Goal: Transaction & Acquisition: Purchase product/service

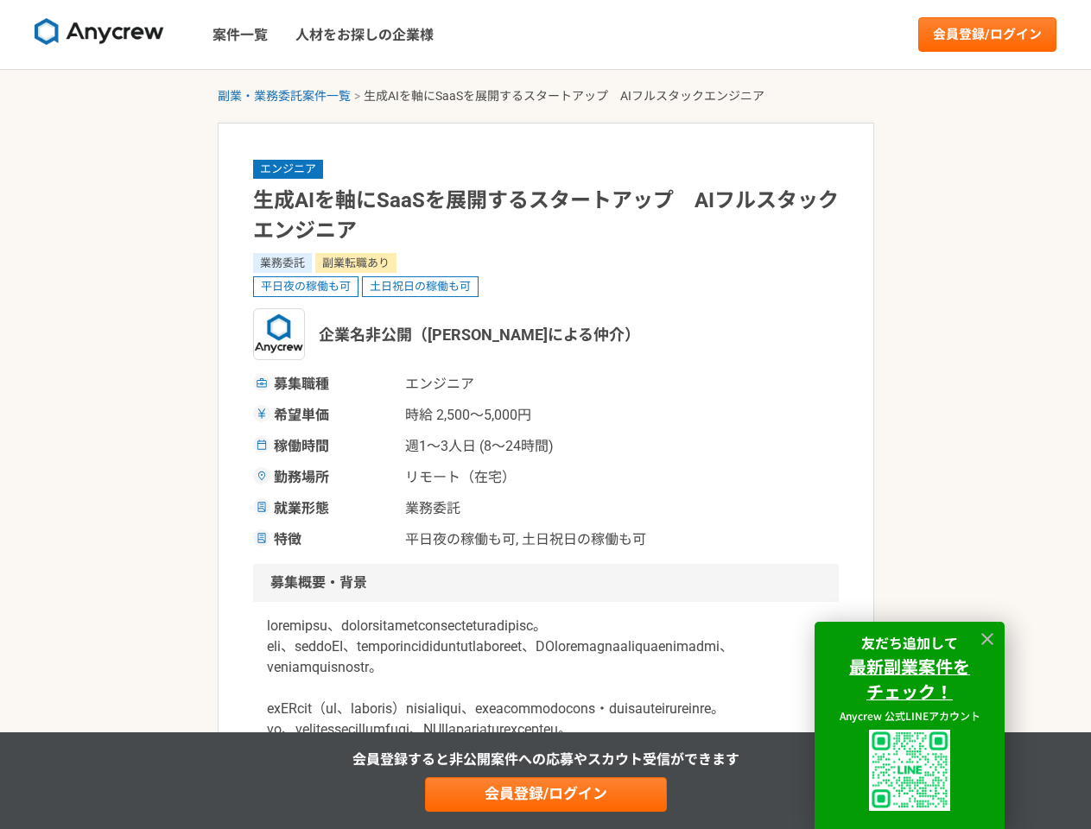
click at [545, 414] on span "時給 2,500〜5,000円" at bounding box center [491, 415] width 173 height 21
click at [99, 35] on img at bounding box center [100, 32] width 130 height 28
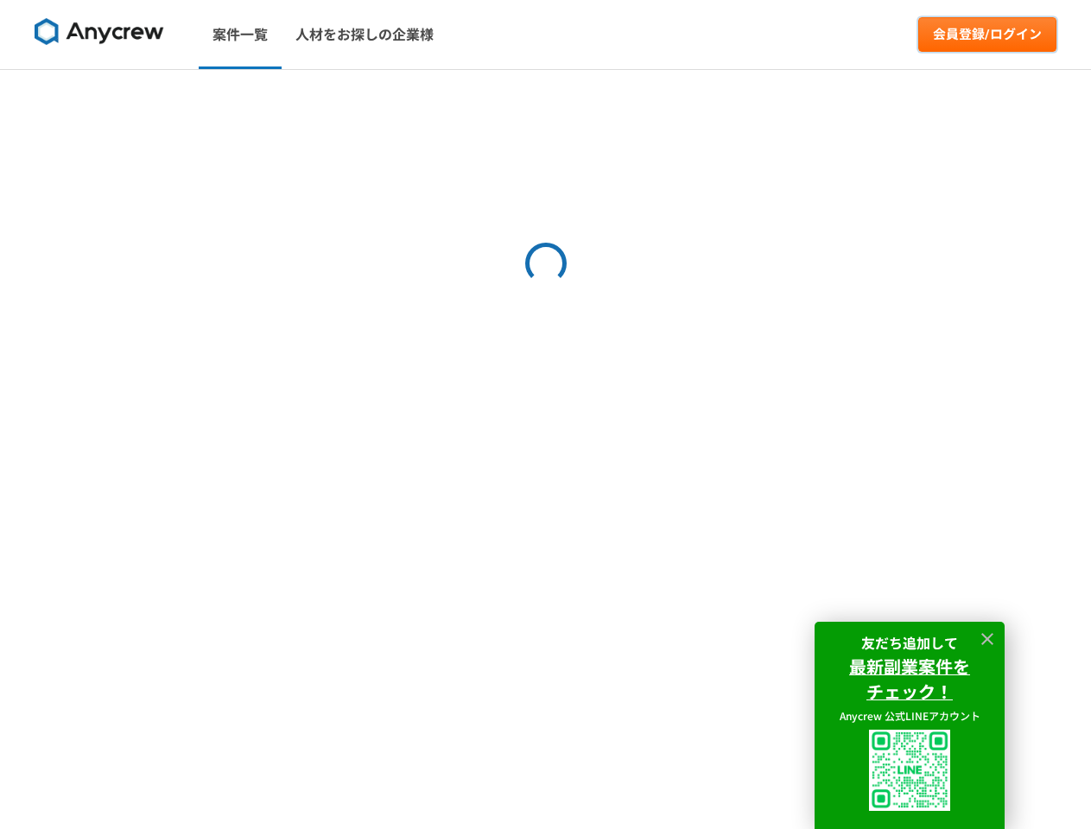
click at [987, 35] on link "会員登録/ログイン" at bounding box center [987, 34] width 138 height 35
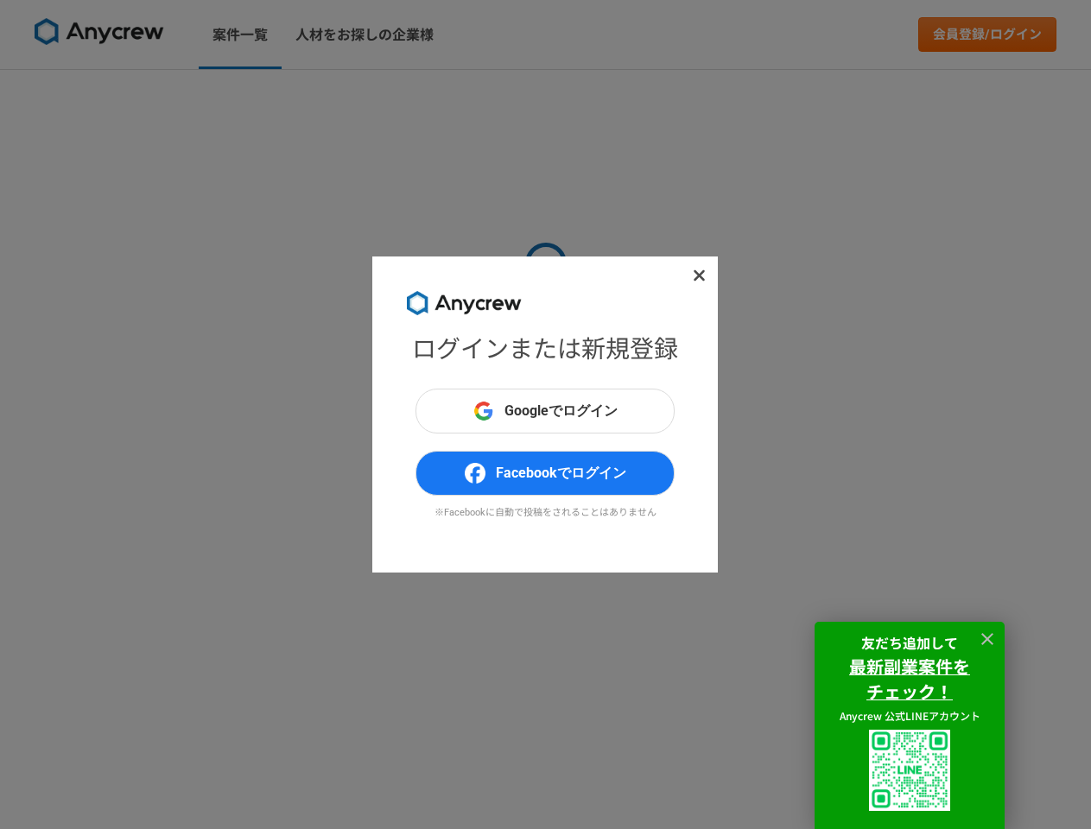
click at [284, 96] on div "ログインまたは新規登録 Googleでログイン Facebookでログイン ※Facebookに自動で投稿をされることはありません" at bounding box center [545, 414] width 1091 height 829
click at [546, 794] on div "ログインまたは新規登録 Googleでログイン Facebookでログイン ※Facebookに自動で投稿をされることはありません" at bounding box center [545, 414] width 1091 height 829
click at [909, 770] on img at bounding box center [909, 770] width 81 height 81
click at [987, 639] on icon at bounding box center [987, 639] width 12 height 12
